Goal: Navigation & Orientation: Find specific page/section

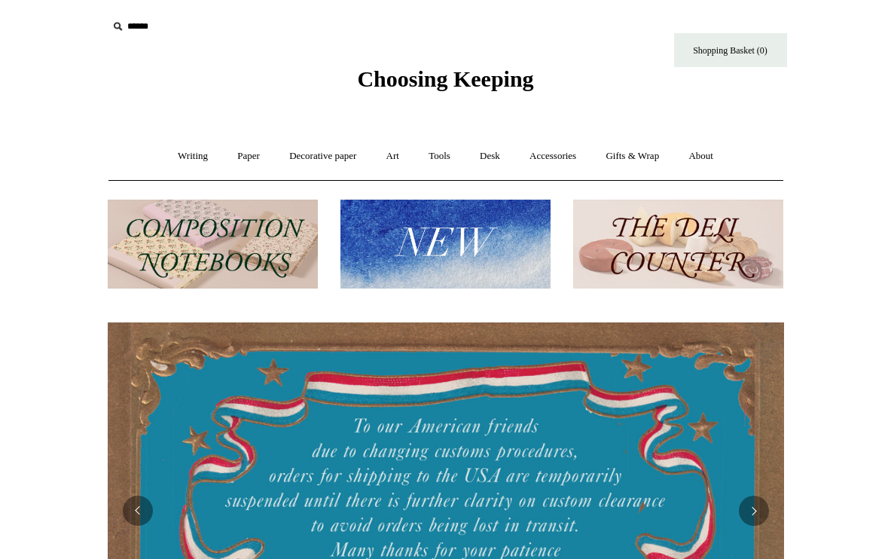
click at [394, 151] on link "Art +" at bounding box center [393, 156] width 40 height 40
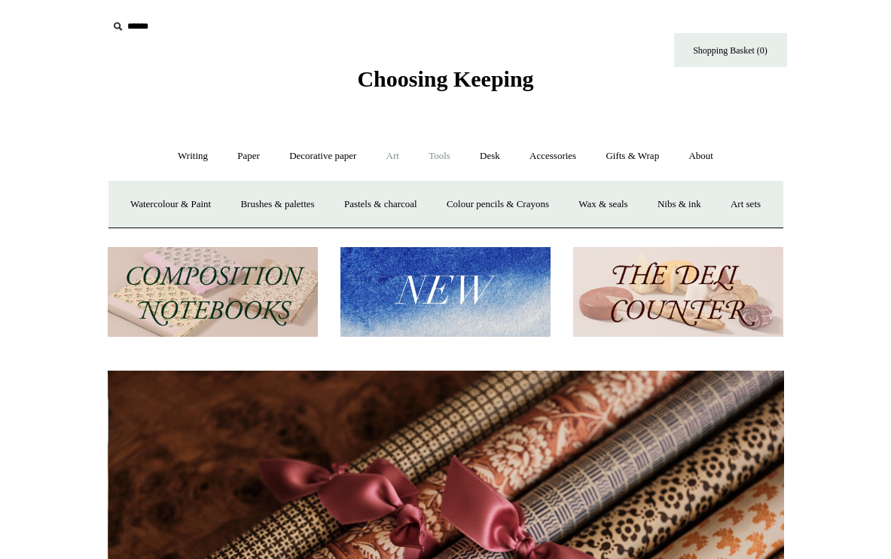
scroll to position [0, 1353]
click at [464, 151] on link "Tools +" at bounding box center [439, 156] width 49 height 40
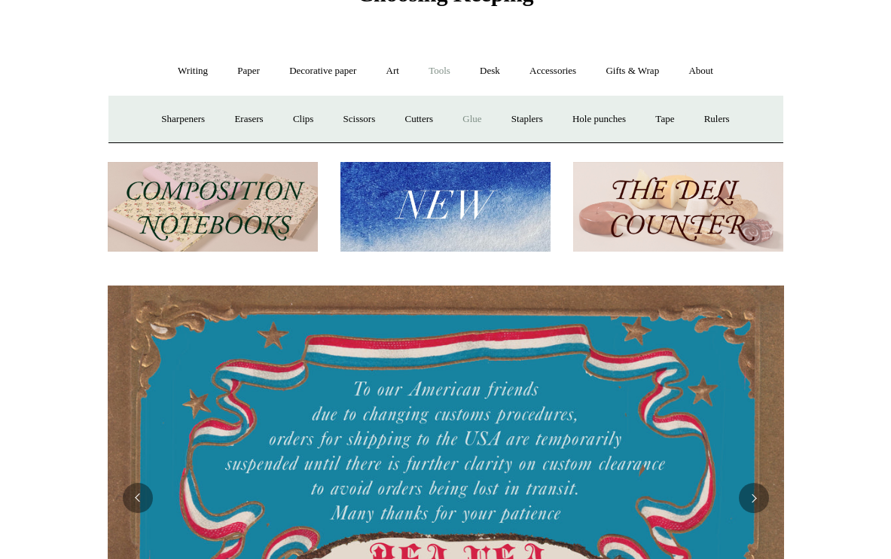
scroll to position [0, 0]
click at [494, 76] on link "Desk +" at bounding box center [489, 71] width 47 height 40
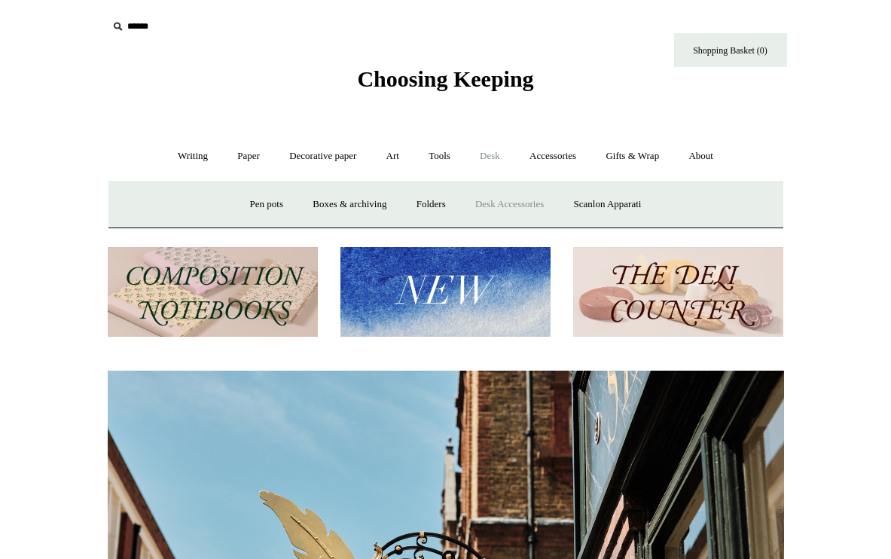
click at [499, 199] on link "Desk Accessories" at bounding box center [510, 205] width 96 height 40
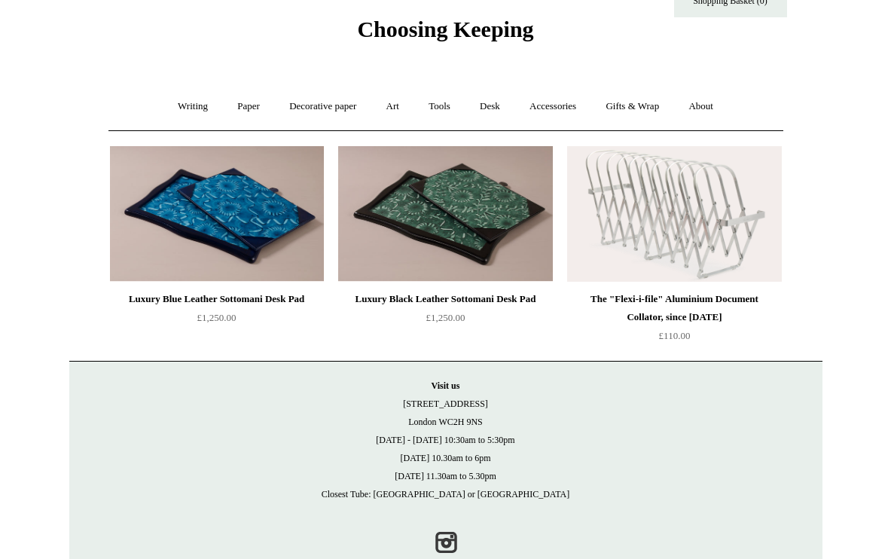
scroll to position [54, 0]
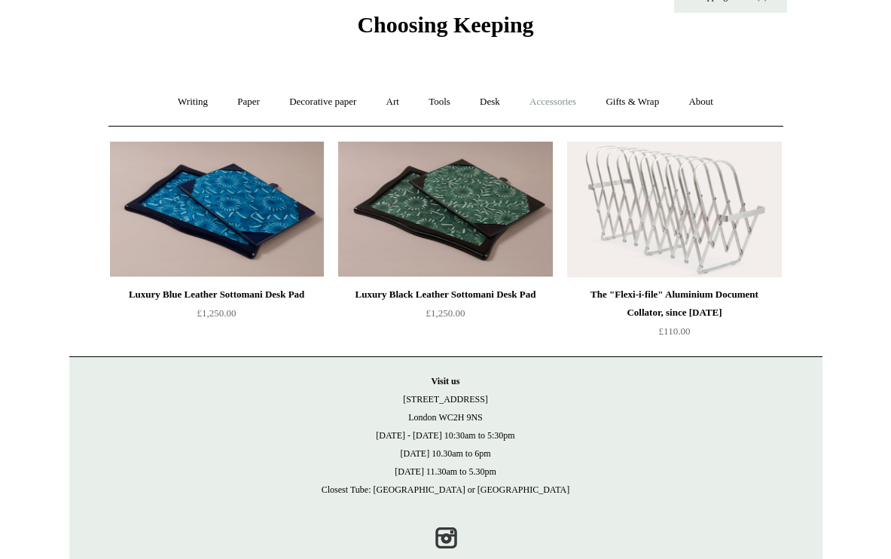
click at [554, 103] on link "Accessories +" at bounding box center [553, 102] width 74 height 40
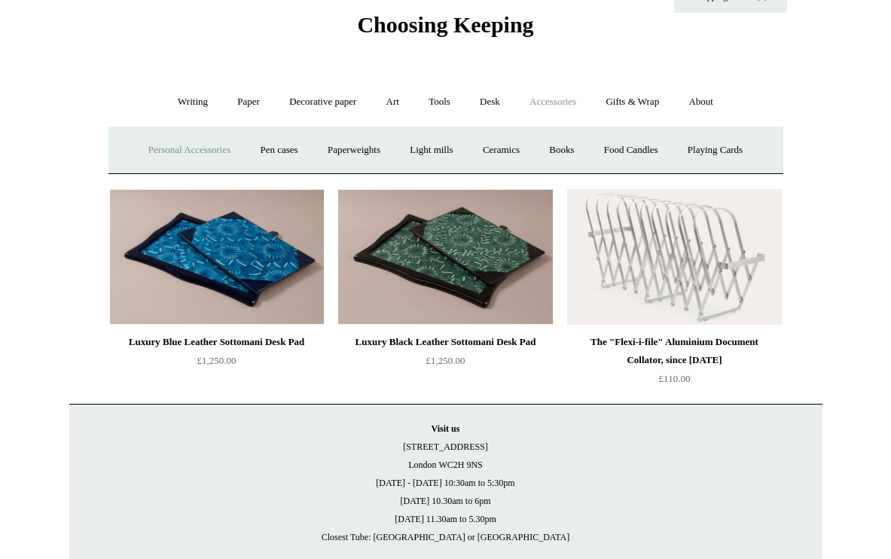
click at [206, 146] on link "Personal Accessories +" at bounding box center [189, 150] width 109 height 40
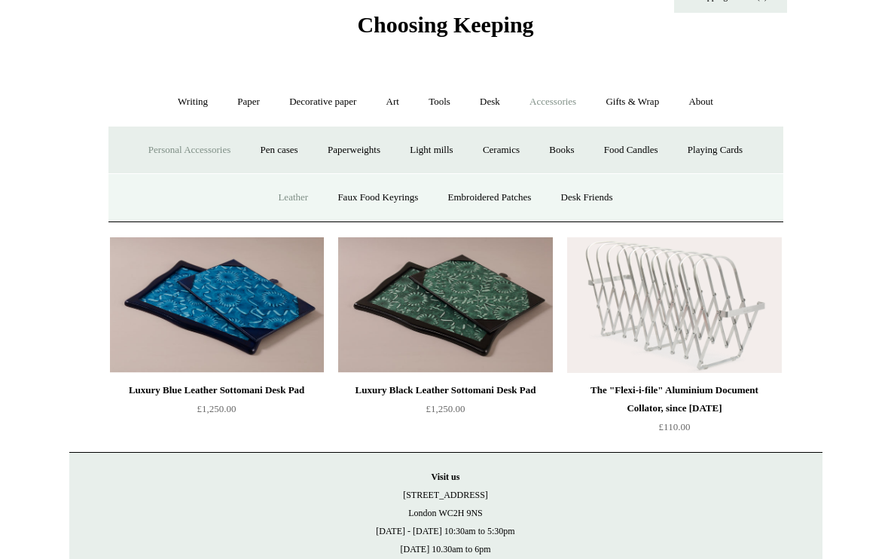
click at [286, 198] on link "Leather" at bounding box center [292, 198] width 57 height 40
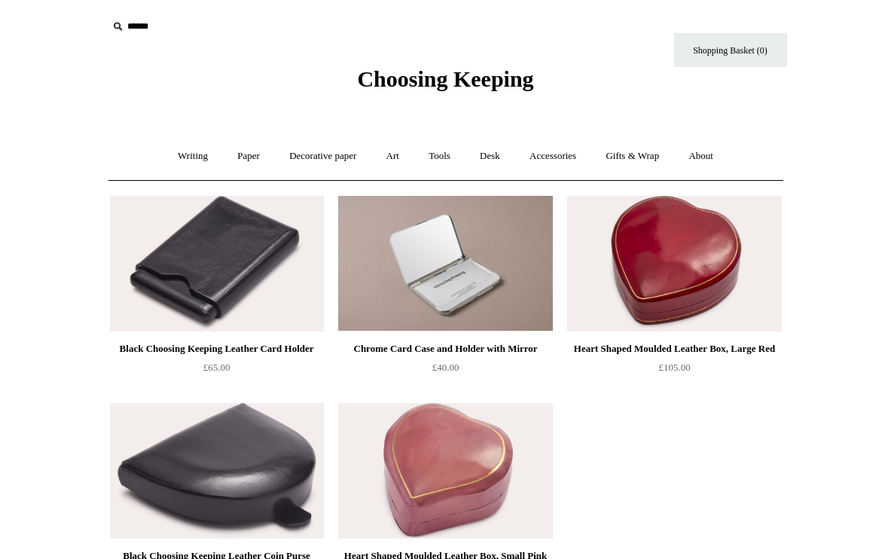
click at [490, 83] on span "Choosing Keeping" at bounding box center [445, 78] width 176 height 25
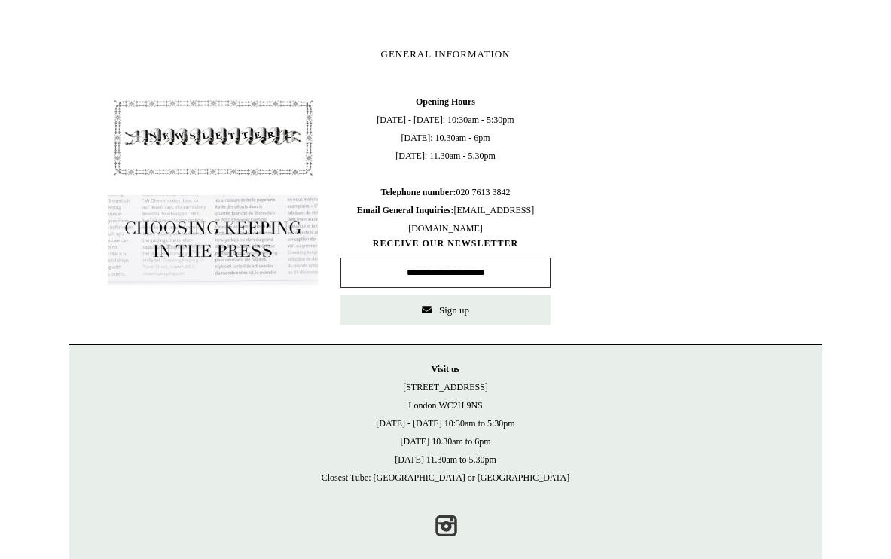
scroll to position [776, 0]
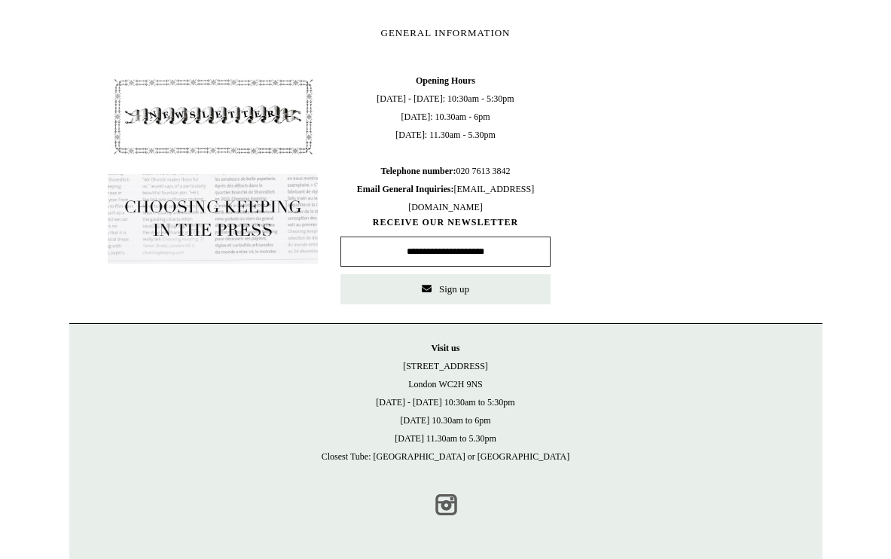
click at [438, 506] on link "Instagram" at bounding box center [445, 504] width 33 height 33
